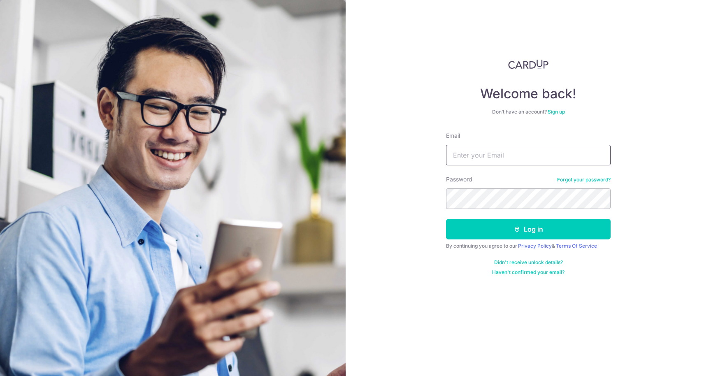
click at [462, 149] on input "Email" at bounding box center [528, 155] width 165 height 21
type input "prakhar.nitc@gmail.com"
click at [446, 219] on button "Log in" at bounding box center [528, 229] width 165 height 21
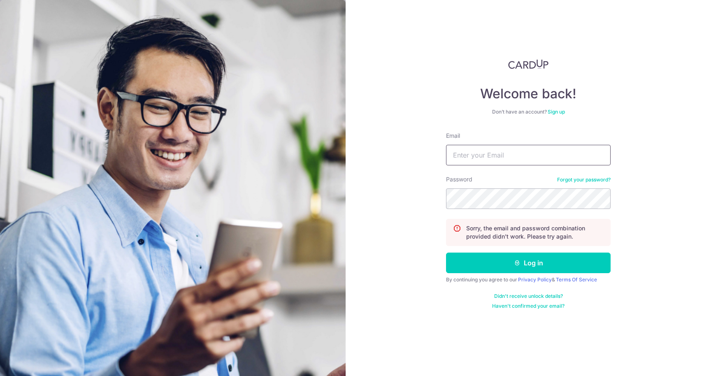
click at [488, 156] on input "Email" at bounding box center [528, 155] width 165 height 21
type input "prakhar.nitc@gmail.com"
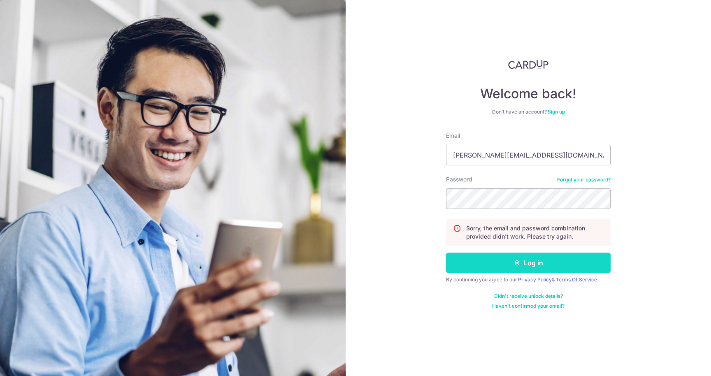
click at [518, 260] on icon "submit" at bounding box center [517, 263] width 7 height 7
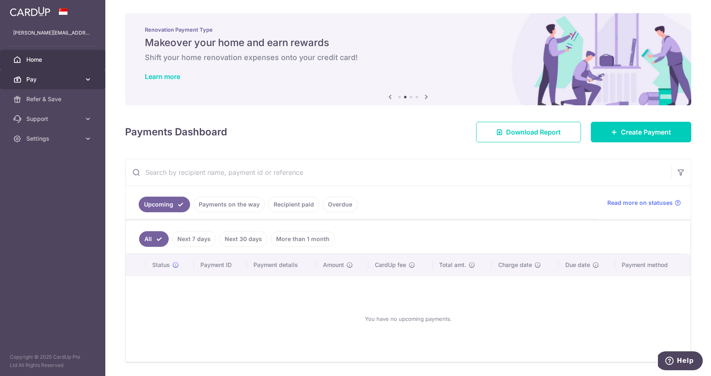
click at [92, 82] on icon at bounding box center [88, 79] width 8 height 8
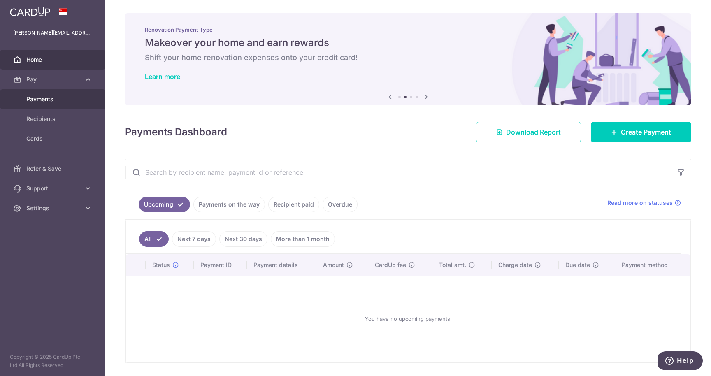
click at [56, 100] on span "Payments" at bounding box center [53, 99] width 54 height 8
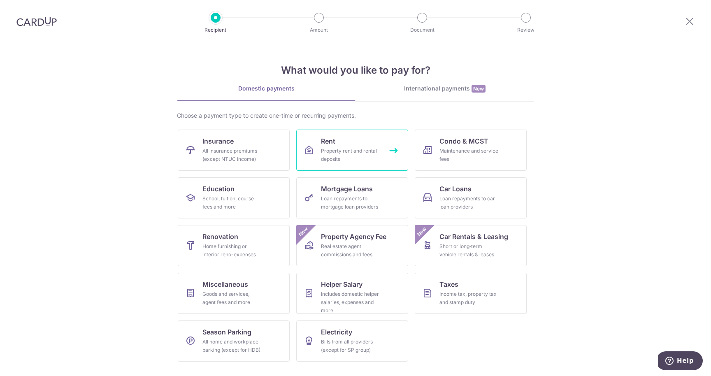
click at [334, 146] on span "Rent" at bounding box center [328, 141] width 14 height 10
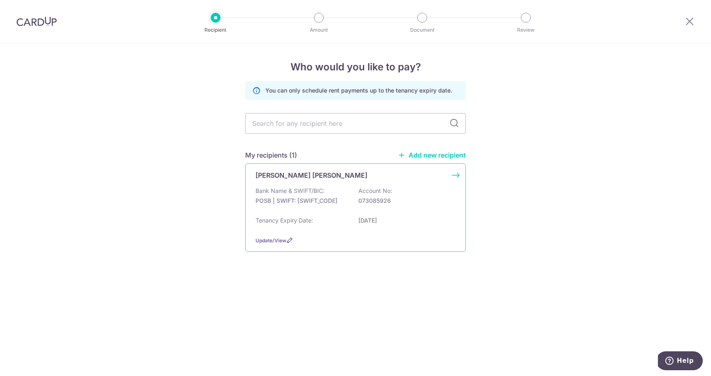
click at [337, 182] on div "[PERSON_NAME] [PERSON_NAME] Bank Name & SWIFT/BIC: POSB | SWIFT: [SWIFT_CODE] A…" at bounding box center [355, 207] width 221 height 88
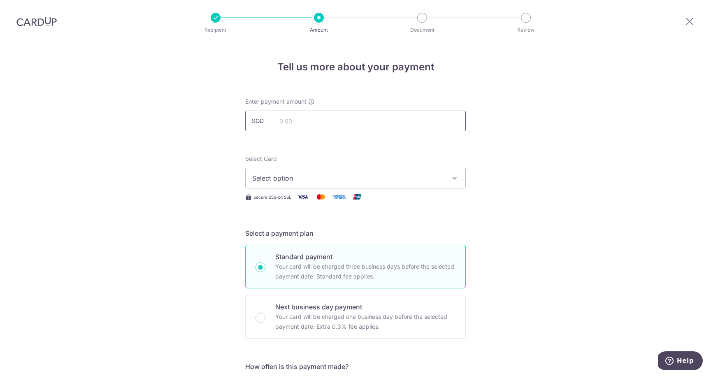
click at [302, 118] on input "text" at bounding box center [355, 121] width 221 height 21
type input "3,350.00"
click at [434, 175] on span "Select option" at bounding box center [348, 178] width 192 height 10
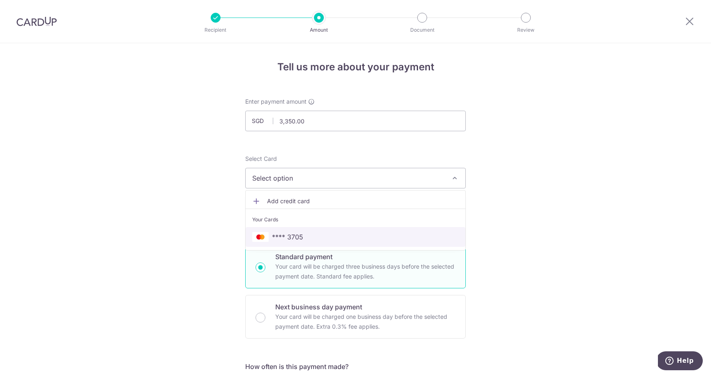
click at [358, 234] on span "**** 3705" at bounding box center [355, 237] width 207 height 10
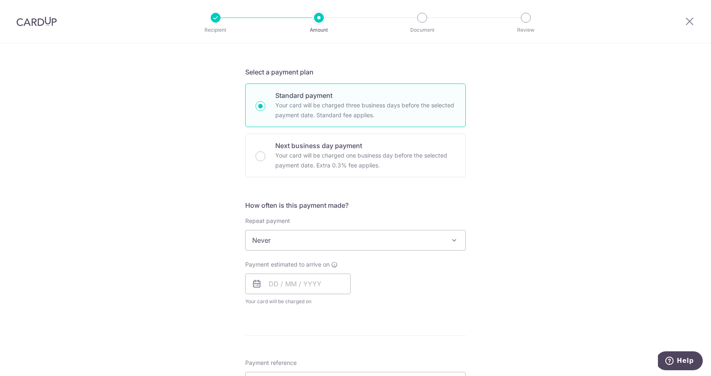
scroll to position [175, 0]
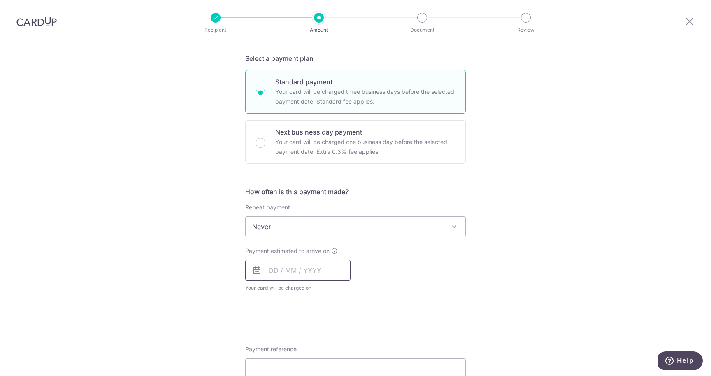
click at [278, 268] on input "text" at bounding box center [297, 270] width 105 height 21
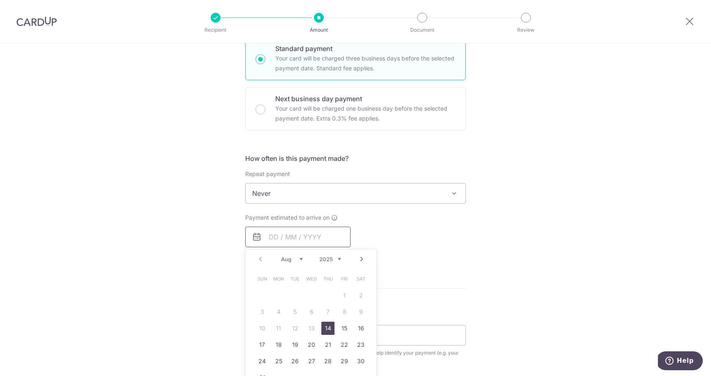
scroll to position [230, 0]
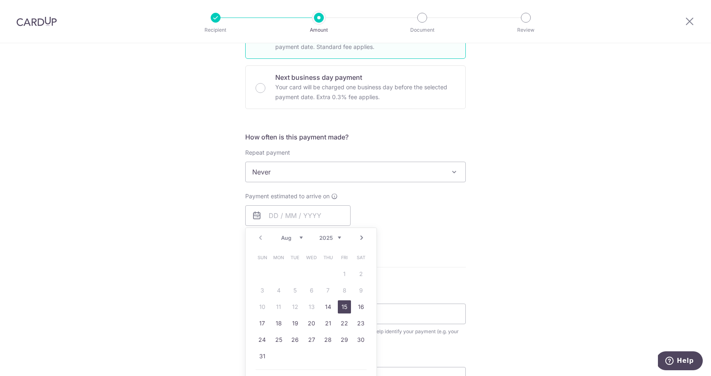
click at [344, 307] on link "15" at bounding box center [344, 306] width 13 height 13
type input "15/08/2025"
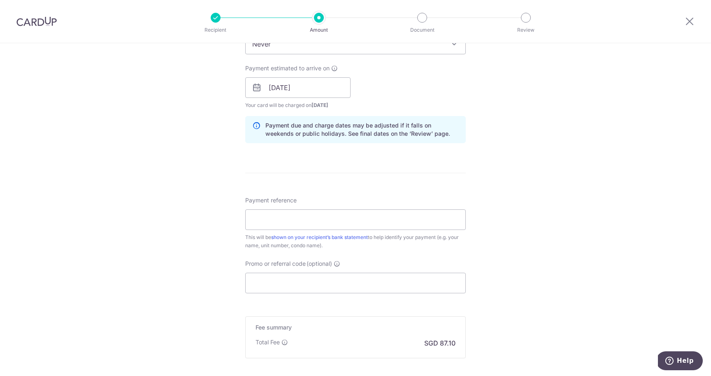
scroll to position [381, 0]
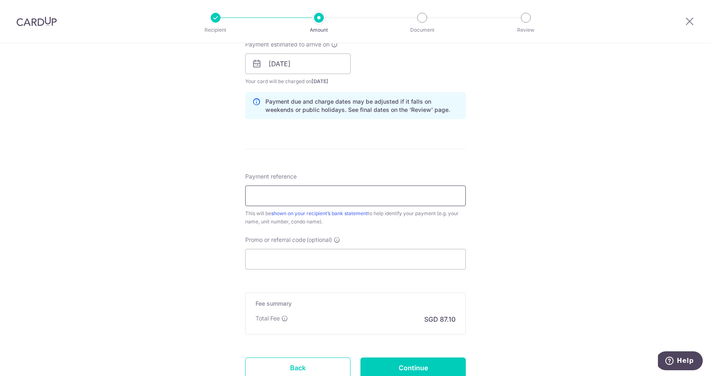
click at [314, 195] on input "Payment reference" at bounding box center [355, 196] width 221 height 21
type input "Rent"
click at [291, 266] on input "Promo or referral code (optional)" at bounding box center [355, 259] width 221 height 21
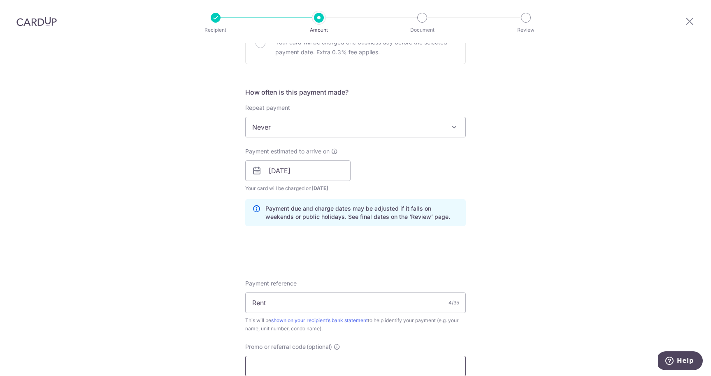
scroll to position [281, 0]
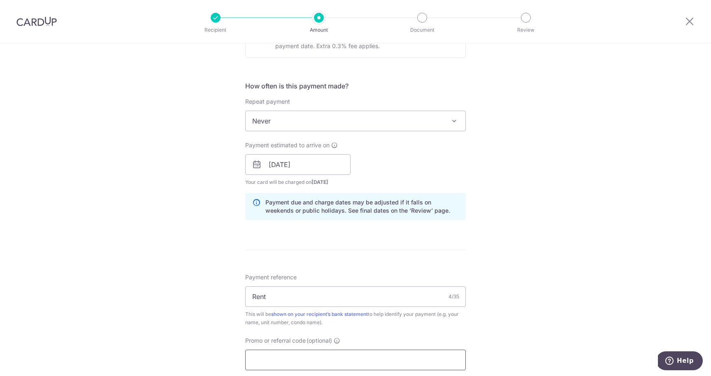
click at [267, 360] on input "Promo or referral code (optional)" at bounding box center [355, 360] width 221 height 21
paste input "SAVERENT179"
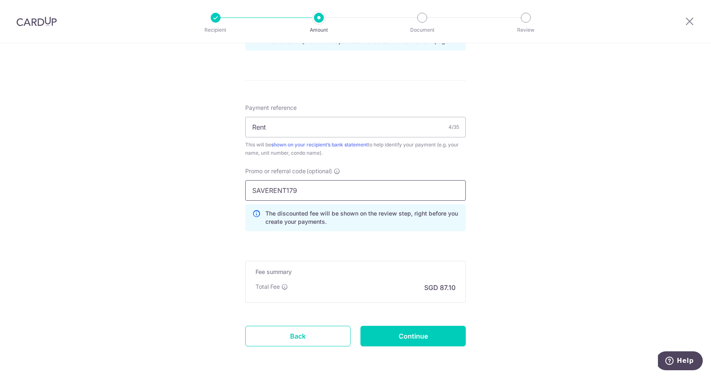
scroll to position [456, 0]
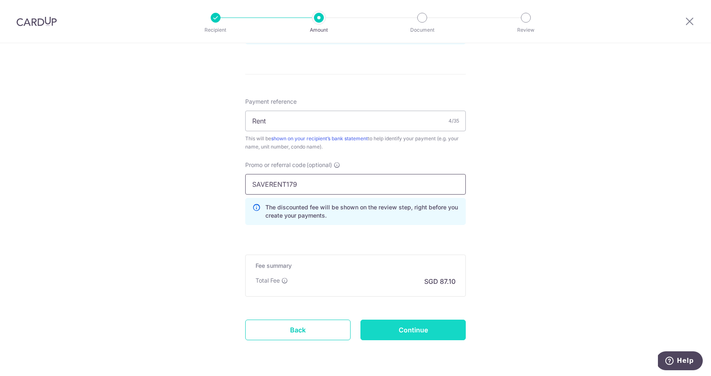
type input "SAVERENT179"
click at [408, 334] on input "Continue" at bounding box center [412, 330] width 105 height 21
type input "Create Schedule"
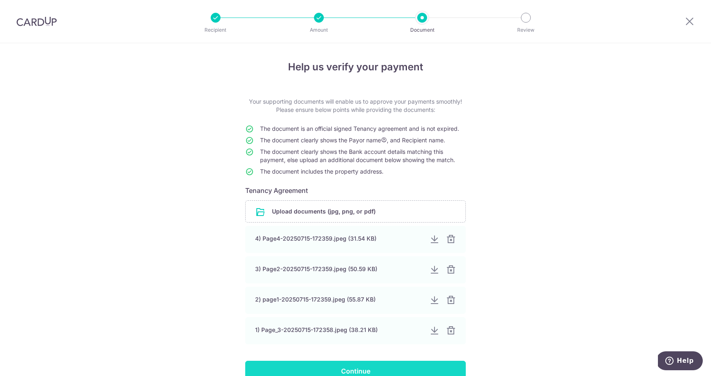
click at [355, 367] on input "Continue" at bounding box center [355, 371] width 221 height 21
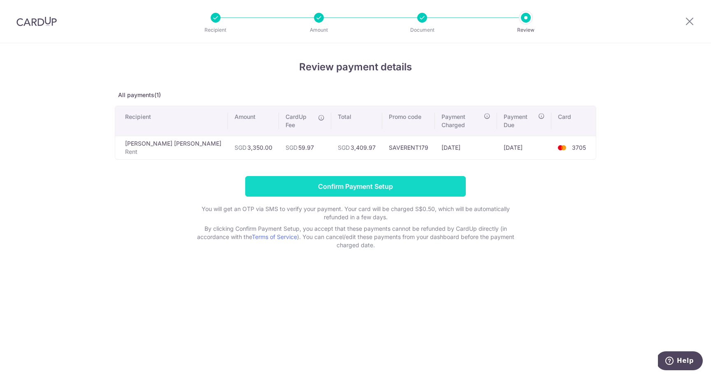
click at [385, 179] on input "Confirm Payment Setup" at bounding box center [355, 186] width 221 height 21
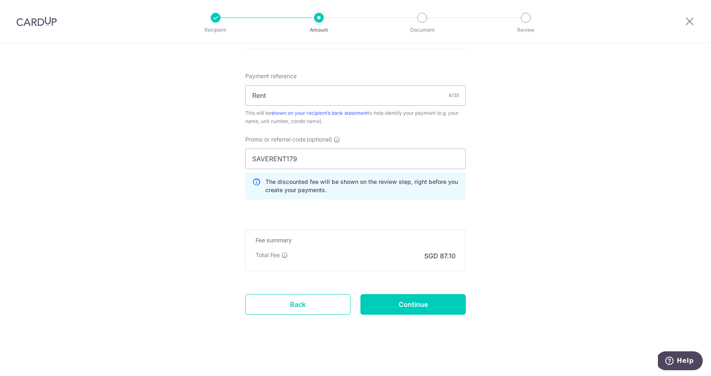
scroll to position [516, 0]
click at [426, 305] on input "Continue" at bounding box center [412, 304] width 105 height 21
type input "Update Schedule"
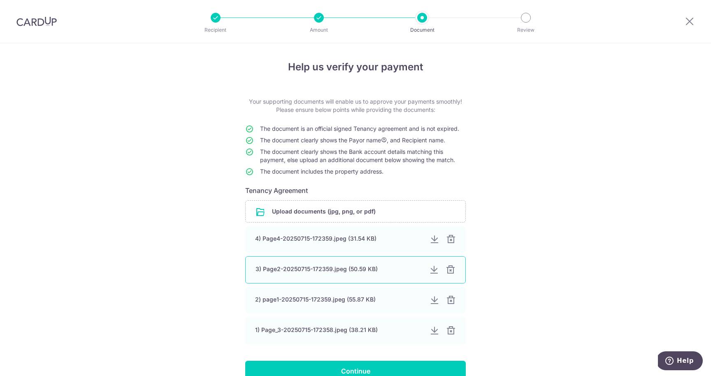
scroll to position [56, 0]
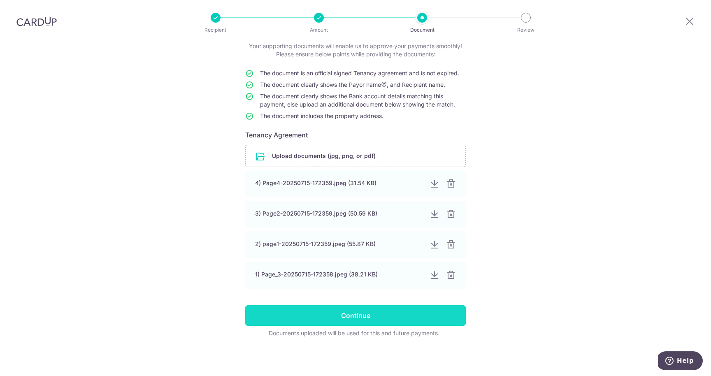
click at [388, 316] on input "Continue" at bounding box center [355, 315] width 221 height 21
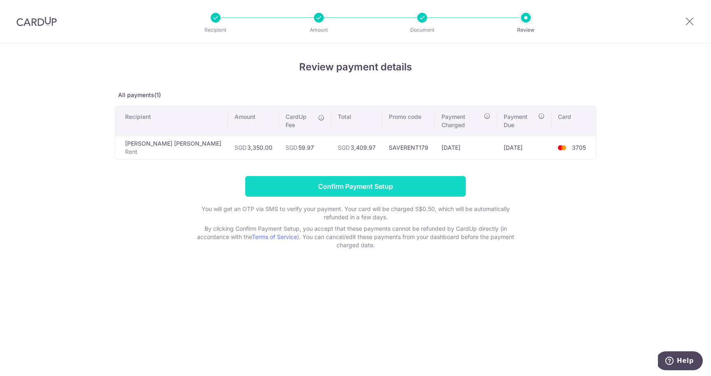
click at [403, 178] on input "Confirm Payment Setup" at bounding box center [355, 186] width 221 height 21
